Goal: Task Accomplishment & Management: Manage account settings

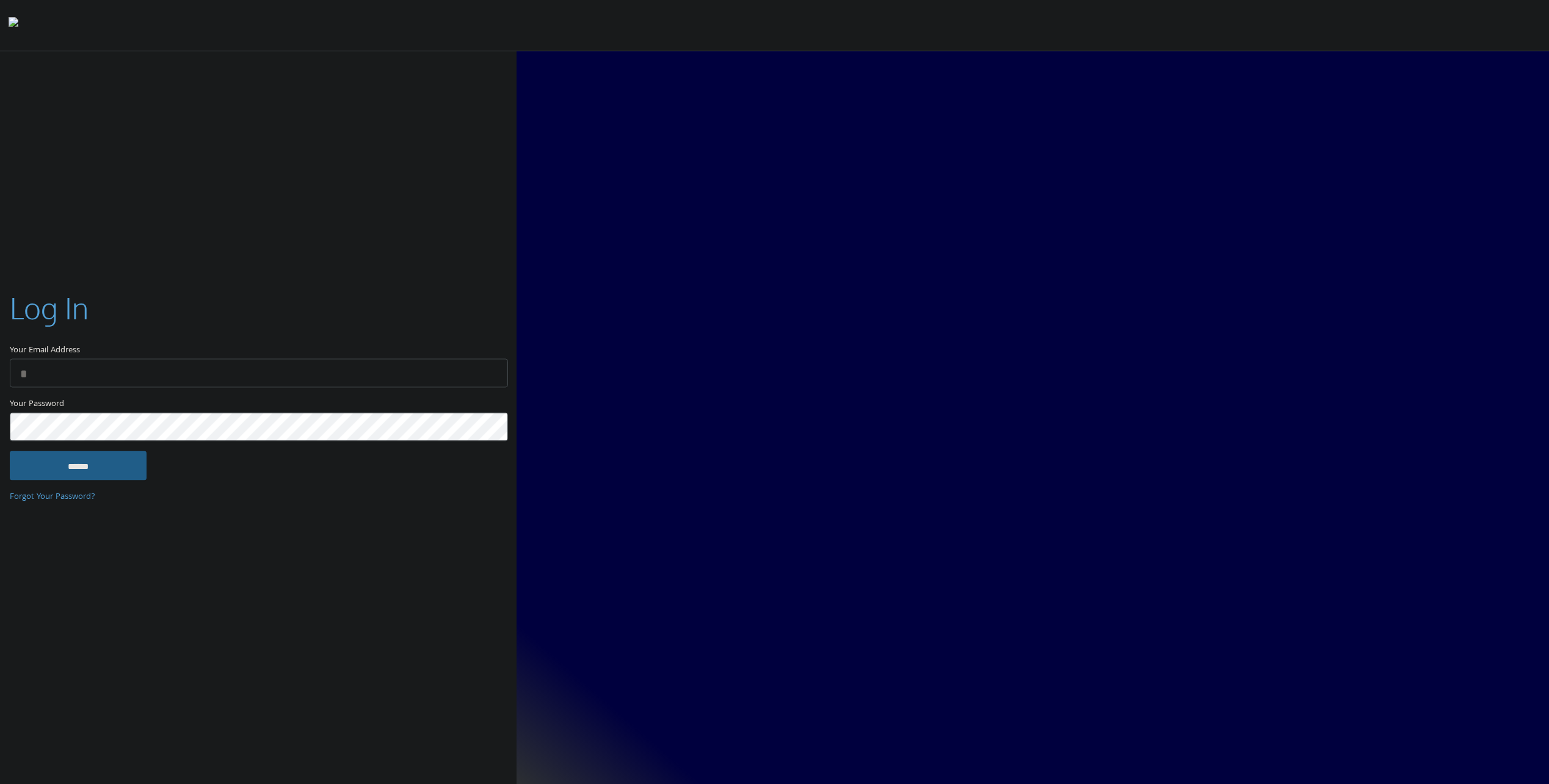
type input "**********"
click at [120, 461] on input "******" at bounding box center [78, 466] width 137 height 29
type input "**********"
click at [98, 474] on input "******" at bounding box center [78, 466] width 137 height 29
